Goal: Information Seeking & Learning: Learn about a topic

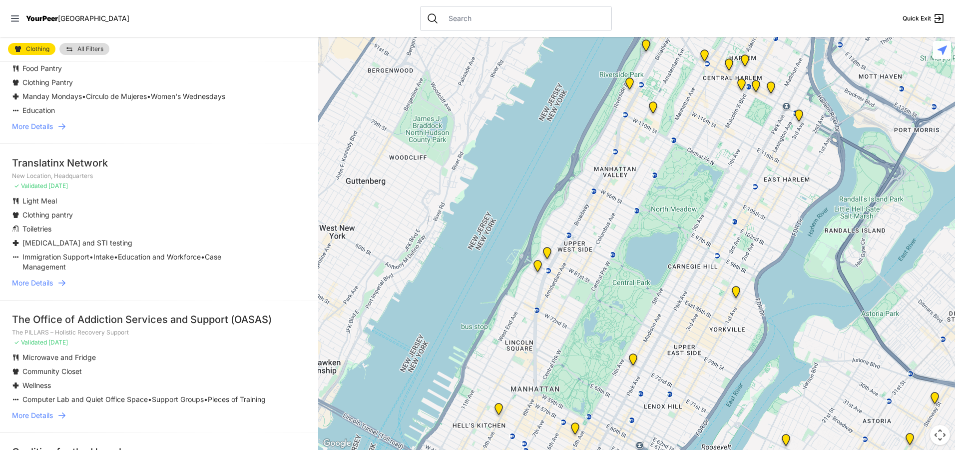
scroll to position [1599, 0]
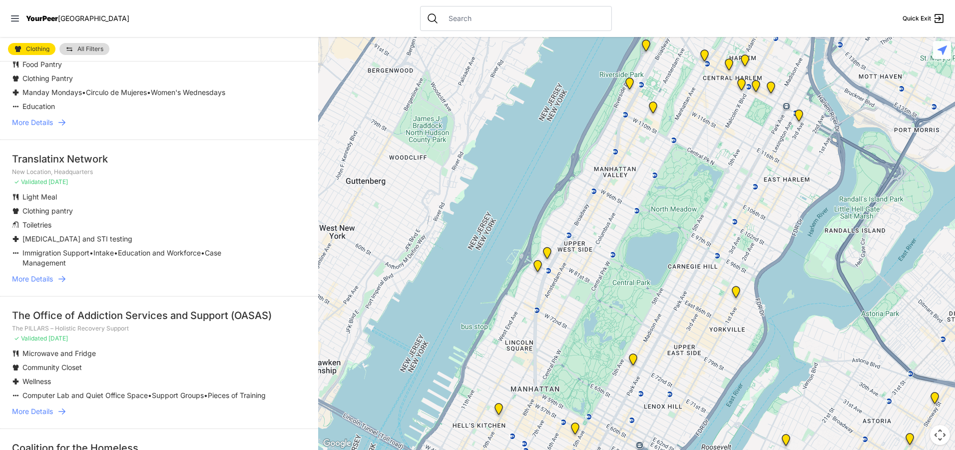
click at [39, 409] on span "More Details" at bounding box center [32, 411] width 41 height 10
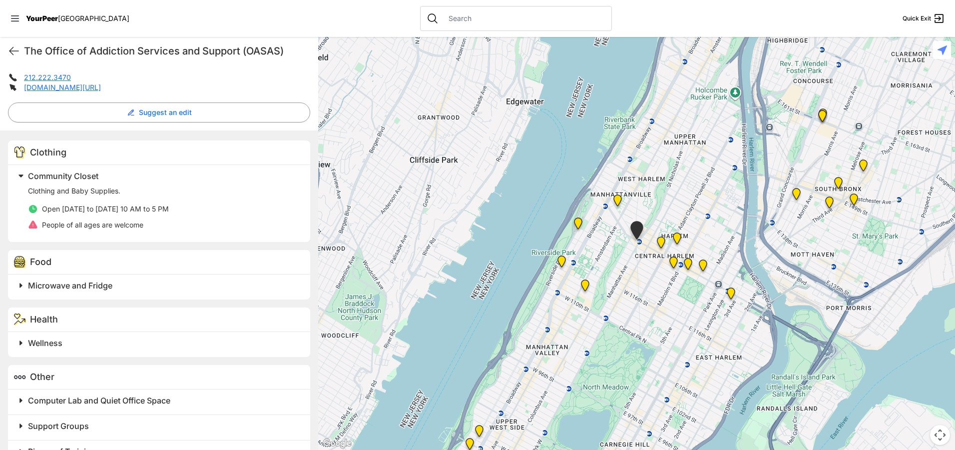
scroll to position [258, 0]
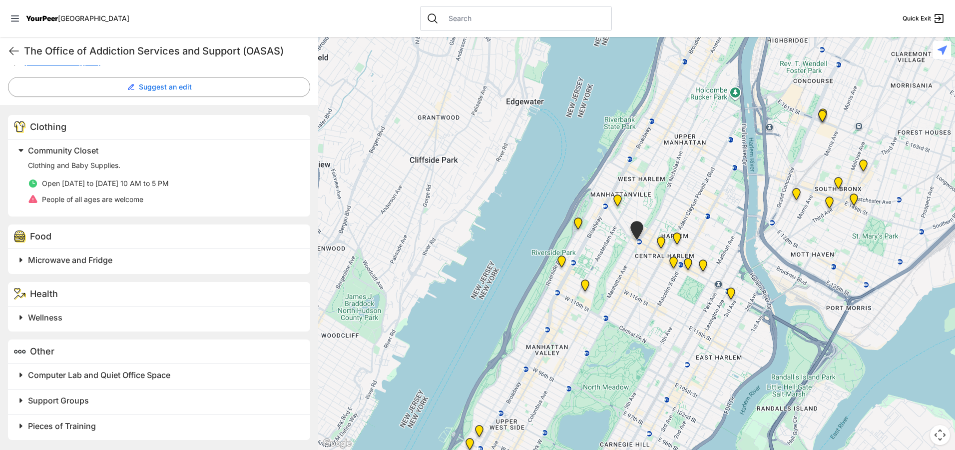
click at [83, 403] on span "Support Groups" at bounding box center [58, 400] width 61 height 10
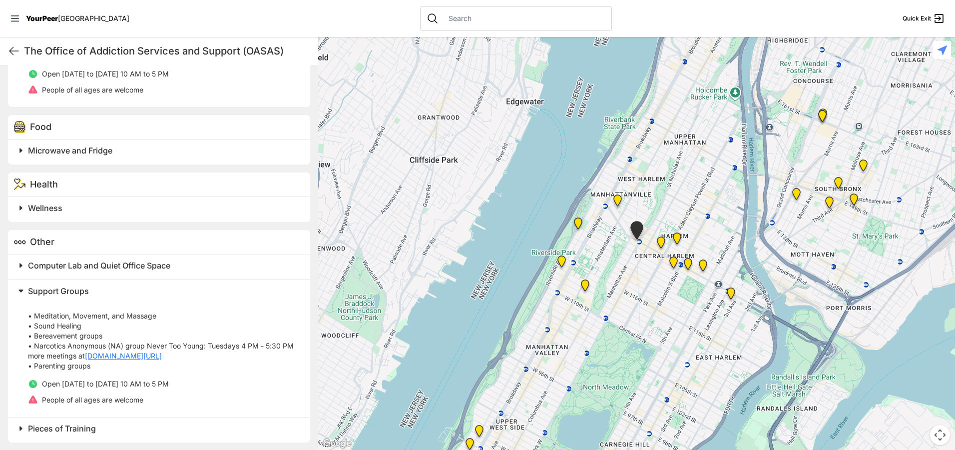
scroll to position [370, 0]
click at [78, 429] on span "Pieces of Training" at bounding box center [62, 426] width 68 height 10
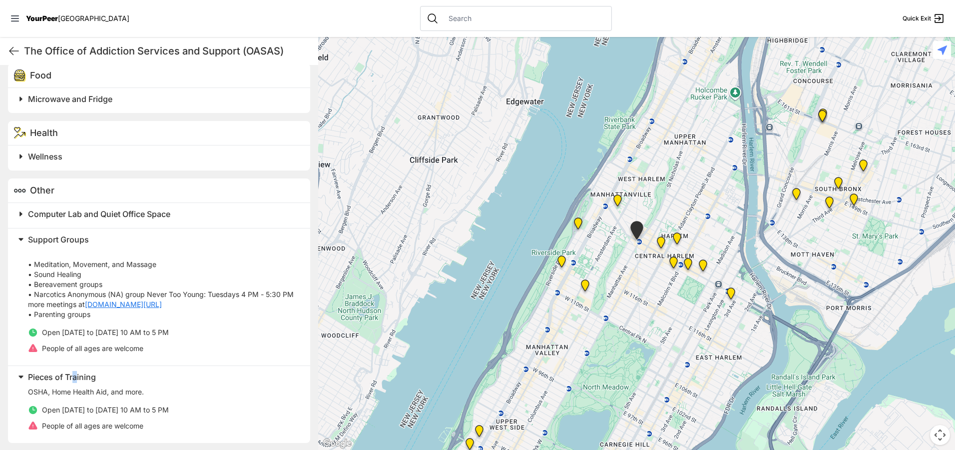
scroll to position [422, 0]
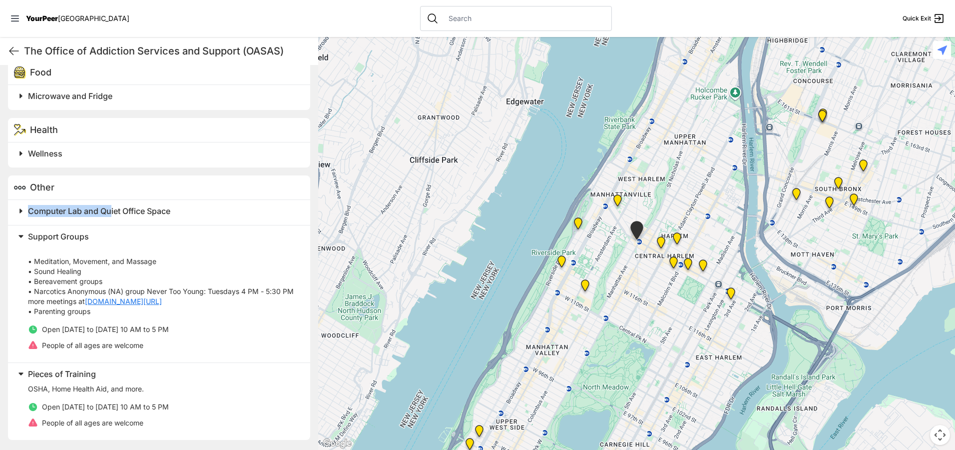
click at [112, 217] on div "Computer Lab and Quiet Office Space" at bounding box center [159, 212] width 302 height 25
click at [22, 209] on span at bounding box center [146, 211] width 264 height 14
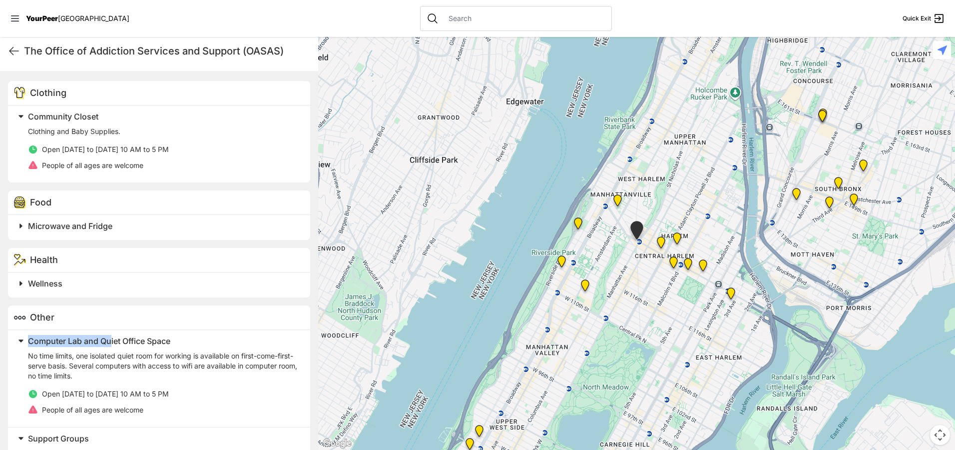
scroll to position [272, 0]
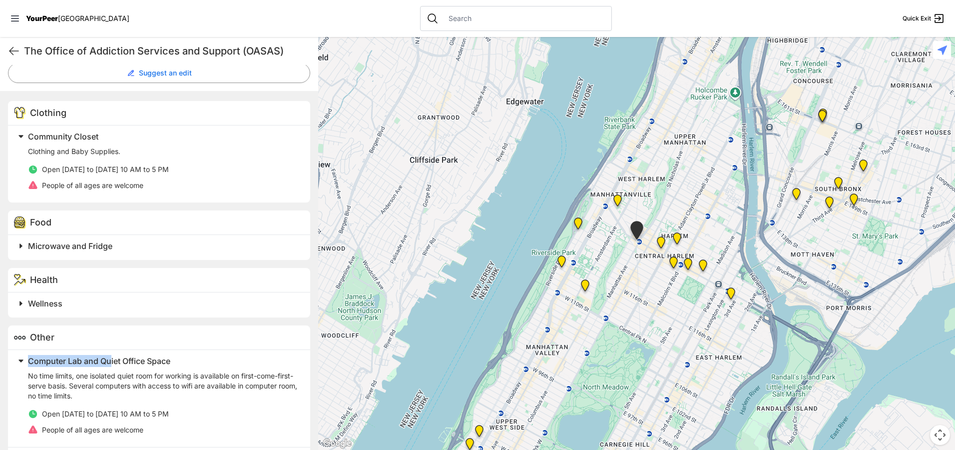
click at [23, 244] on span at bounding box center [146, 246] width 264 height 14
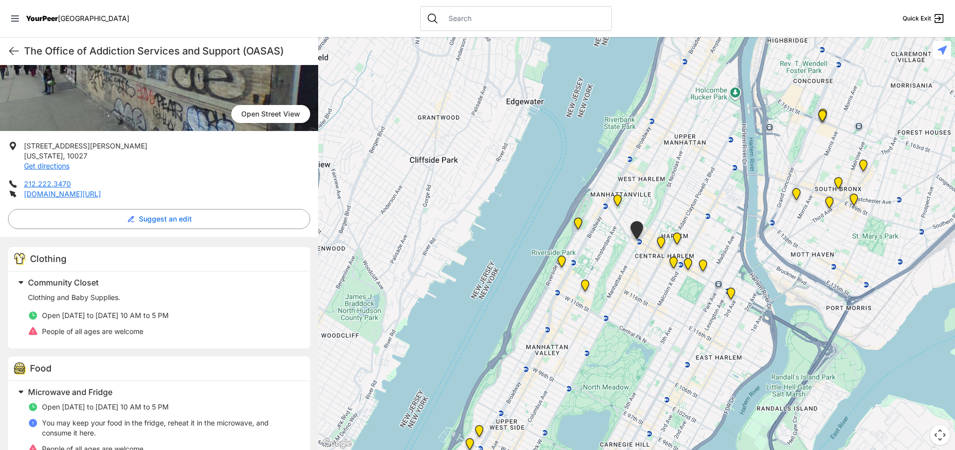
scroll to position [122, 0]
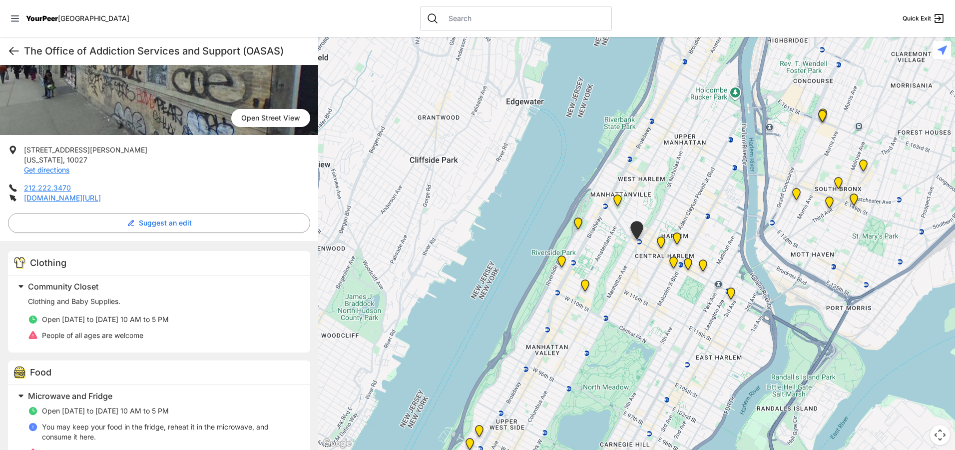
click at [15, 52] on icon at bounding box center [14, 51] width 12 height 12
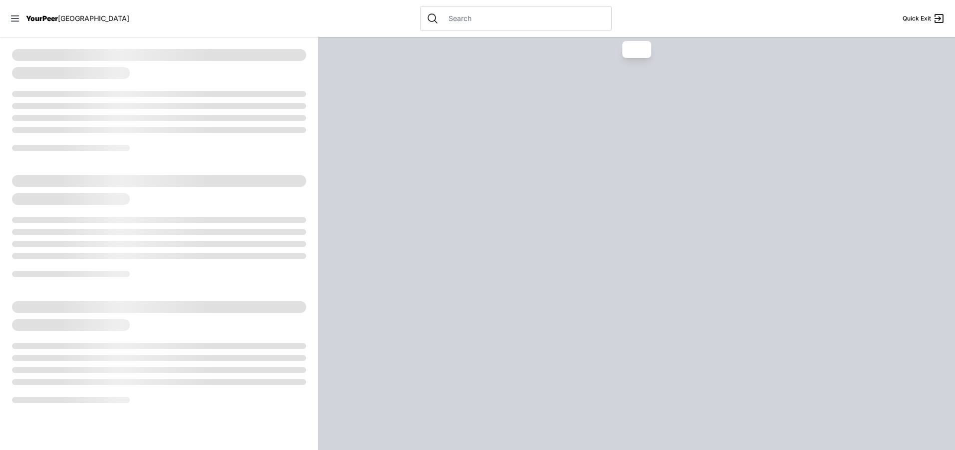
select select "recentlyUpdated"
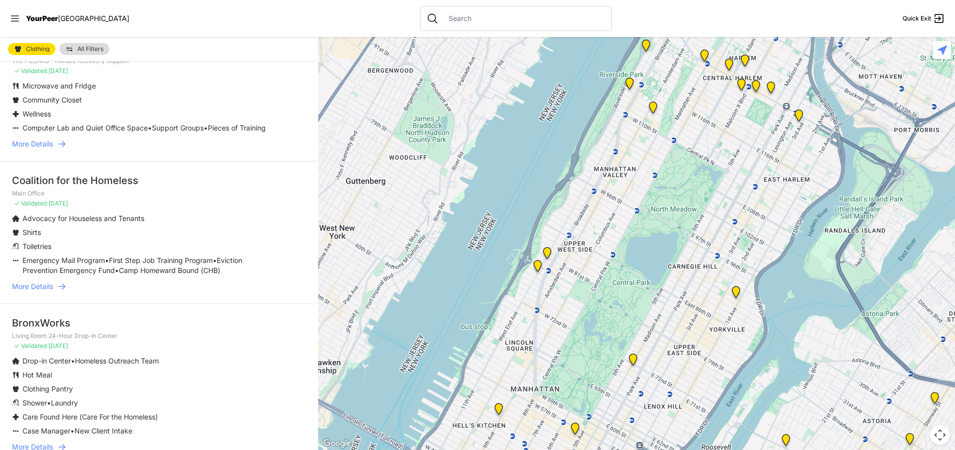
scroll to position [1899, 0]
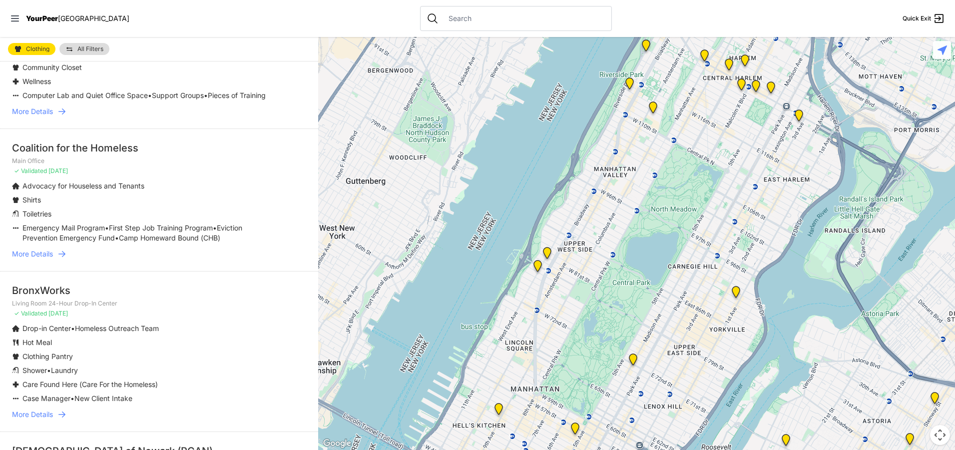
click at [41, 250] on span "More Details" at bounding box center [32, 254] width 41 height 10
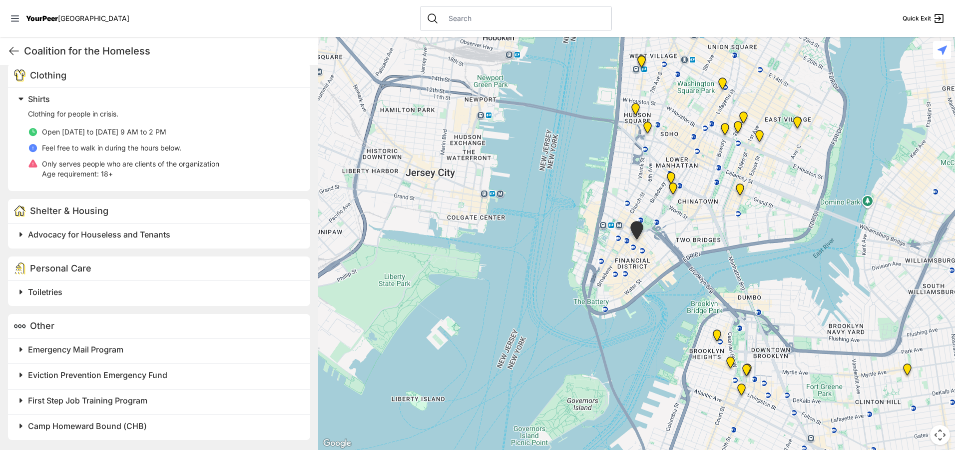
scroll to position [259, 0]
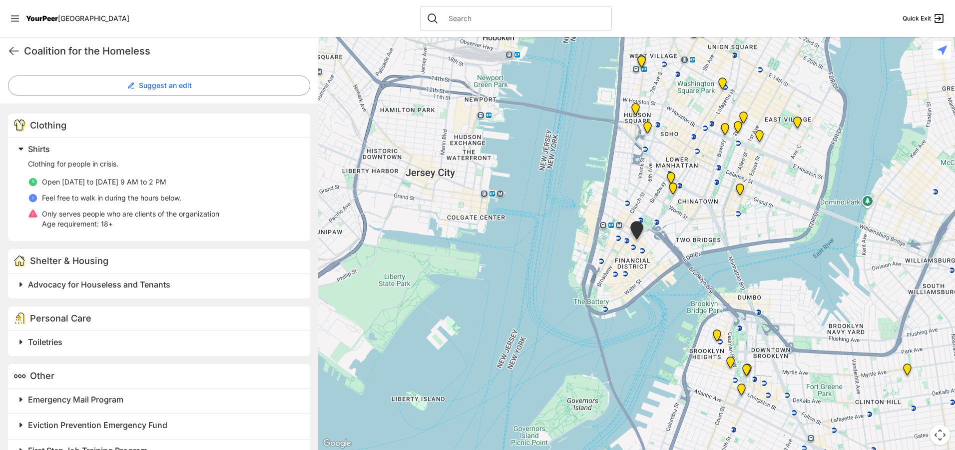
click at [22, 283] on span at bounding box center [146, 284] width 264 height 14
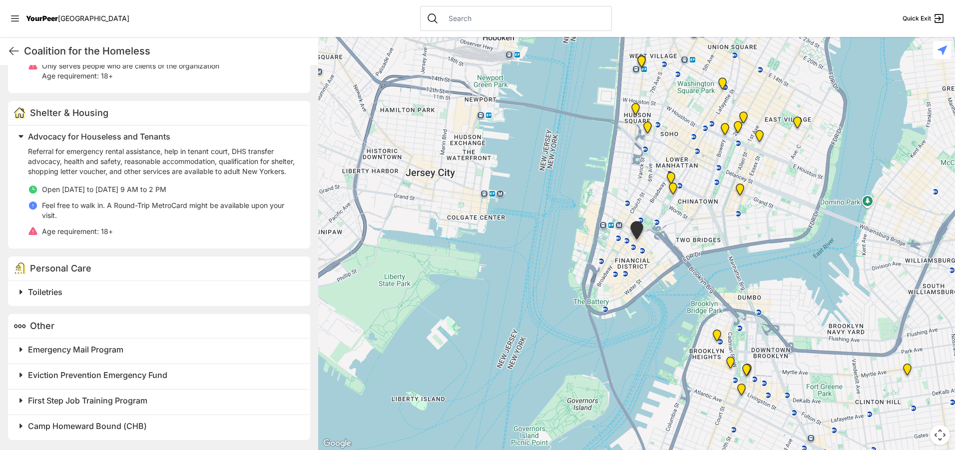
scroll to position [417, 0]
click at [22, 349] on span at bounding box center [146, 349] width 264 height 14
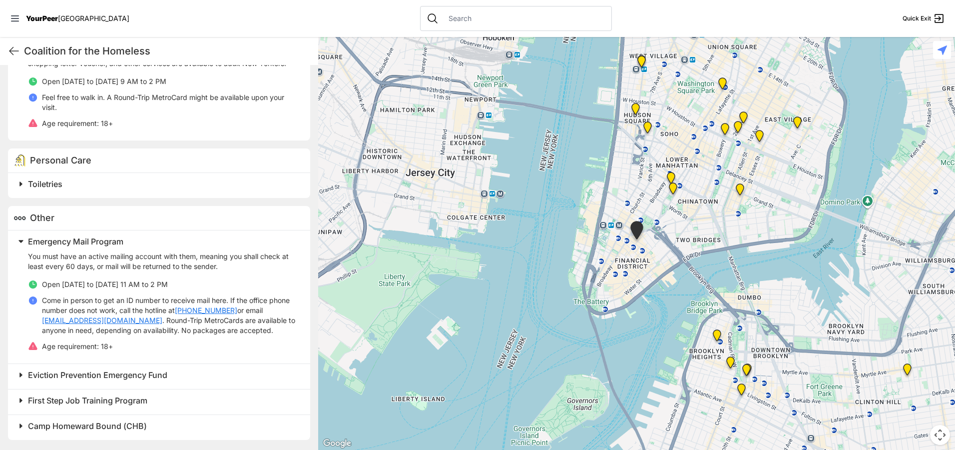
scroll to position [525, 0]
click at [19, 188] on span at bounding box center [146, 184] width 264 height 14
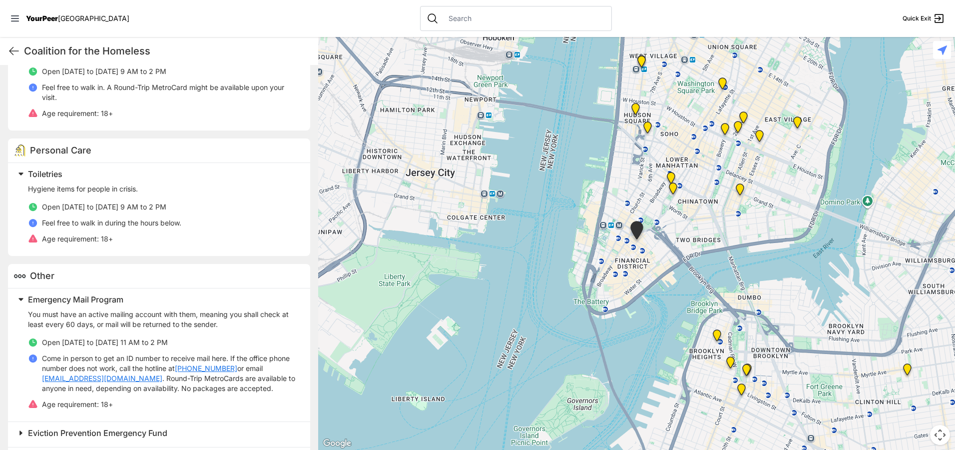
scroll to position [593, 0]
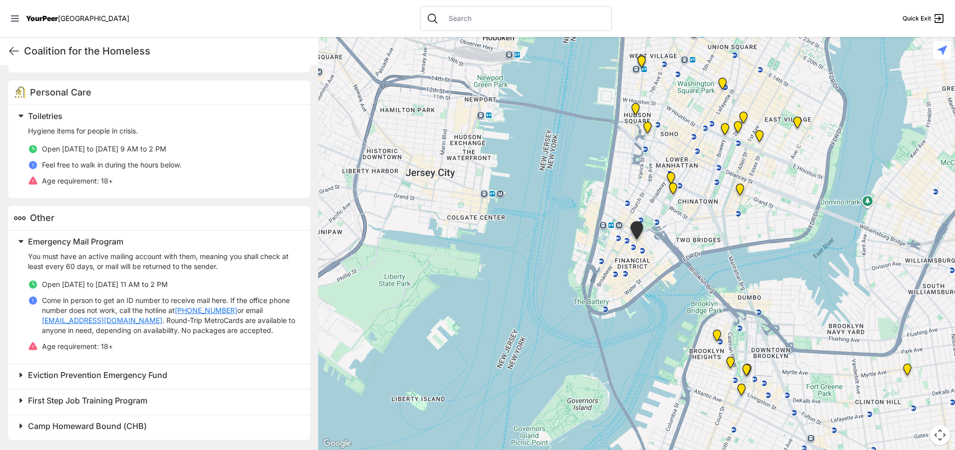
click at [20, 401] on span at bounding box center [146, 400] width 264 height 14
